Goal: Register for event/course

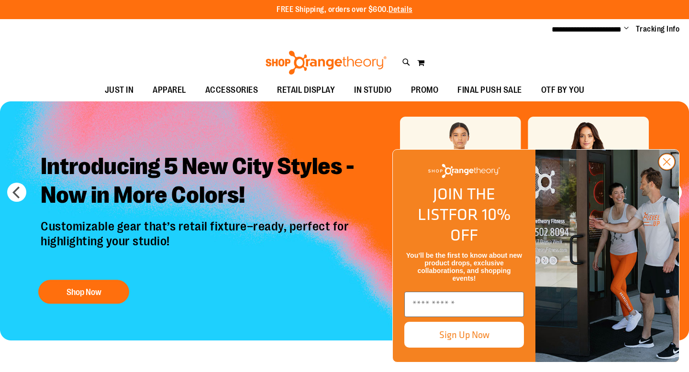
type input "**********"
click at [669, 170] on circle "Close dialog" at bounding box center [667, 162] width 16 height 16
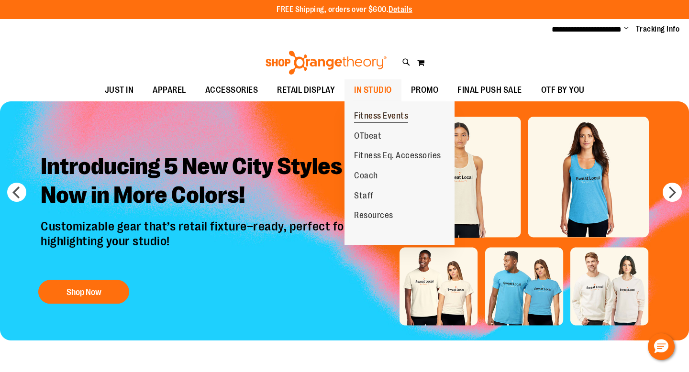
click at [365, 116] on span "Fitness Events" at bounding box center [381, 117] width 54 height 12
